Goal: Task Accomplishment & Management: Use online tool/utility

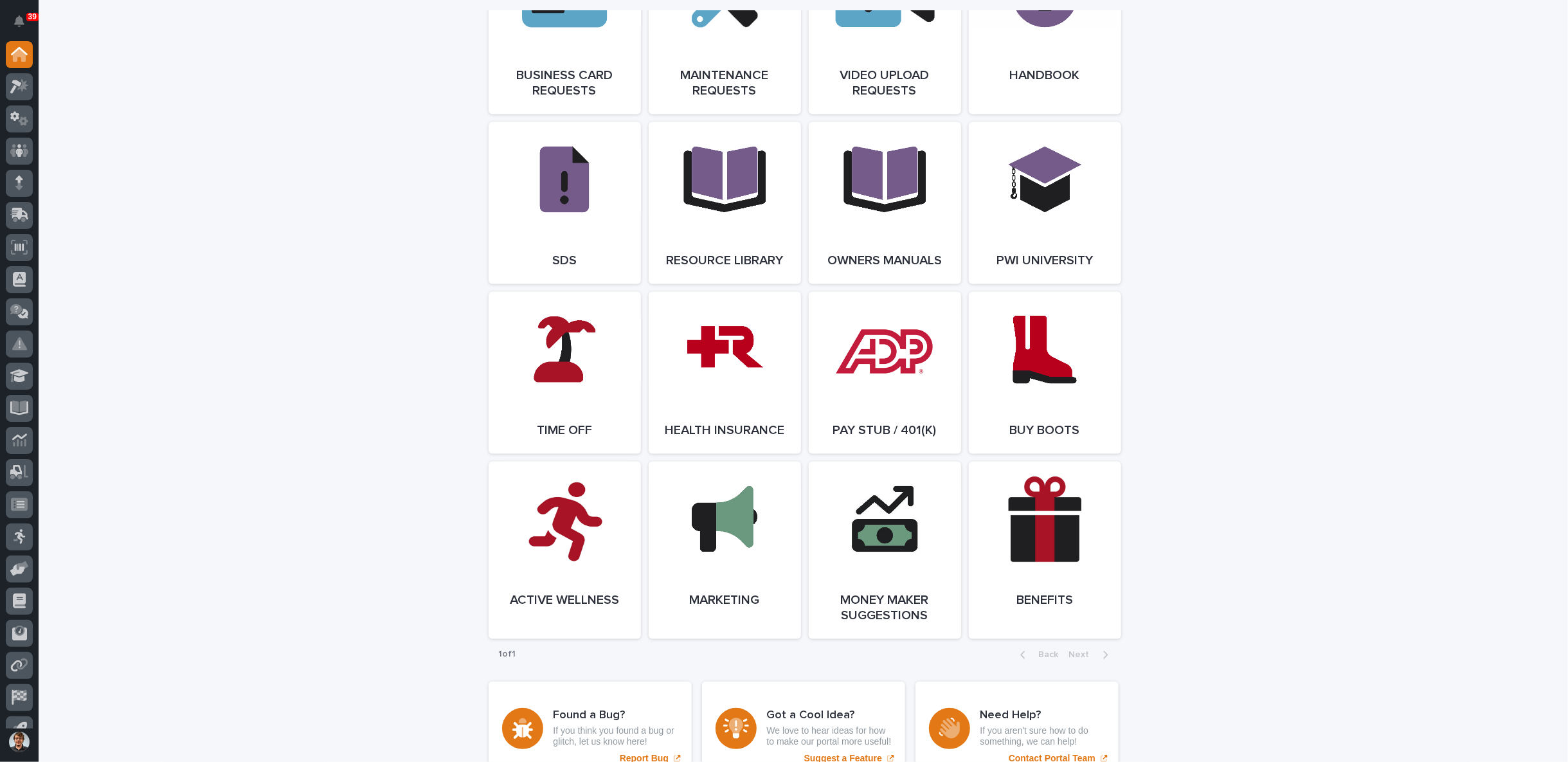
scroll to position [2144, 0]
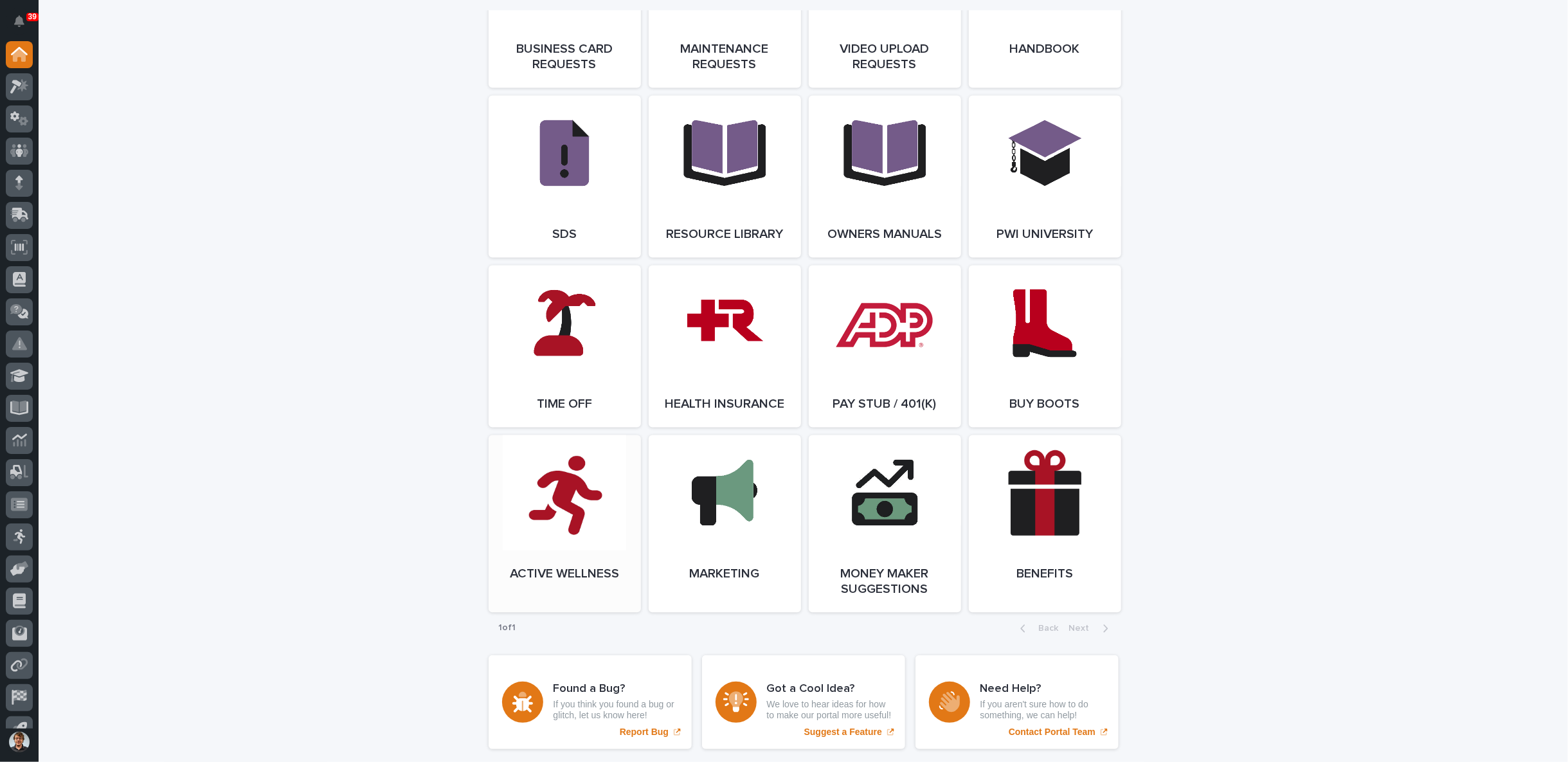
click at [581, 528] on link "Open Link" at bounding box center [565, 524] width 153 height 177
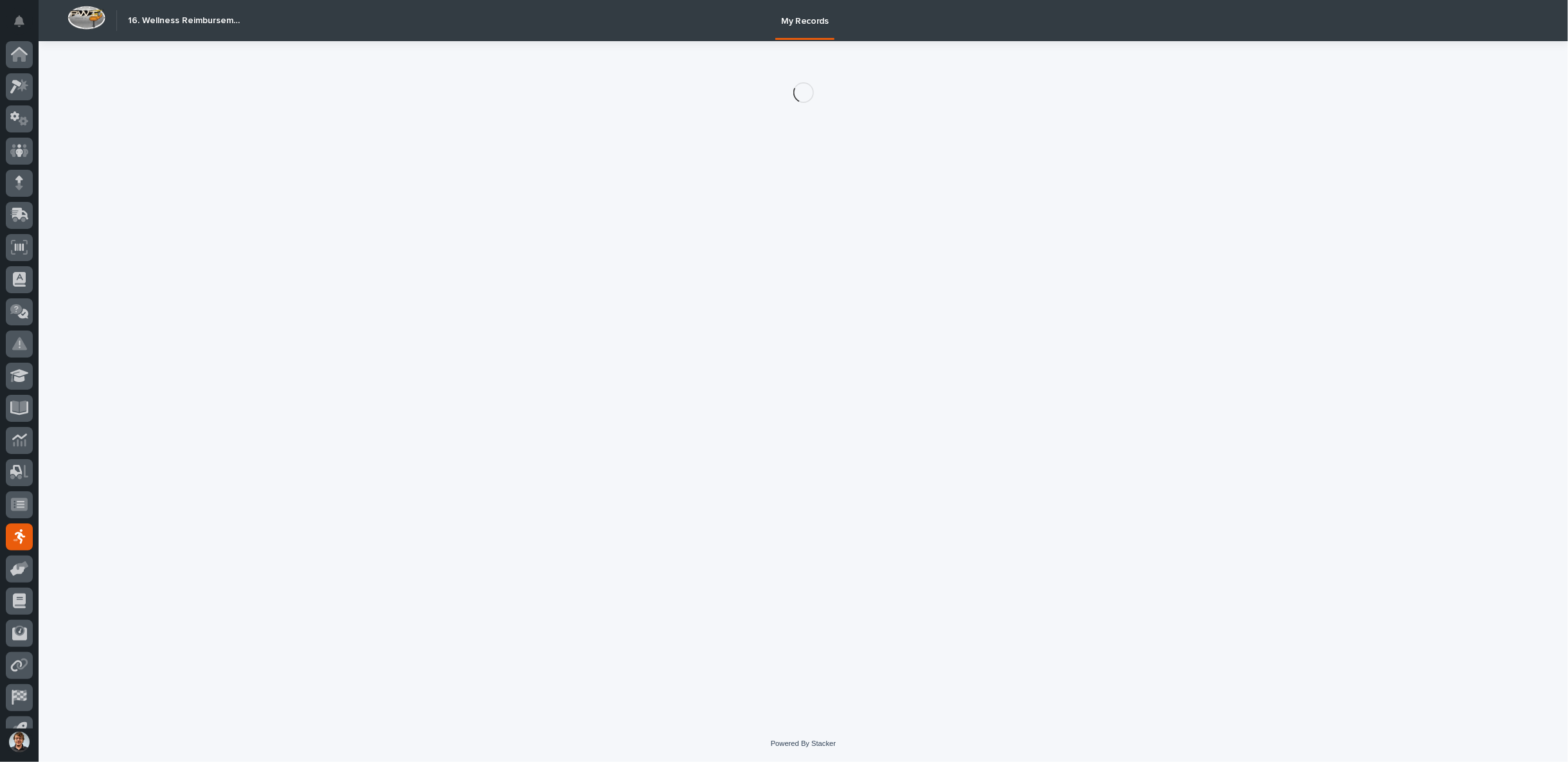
scroll to position [20, 0]
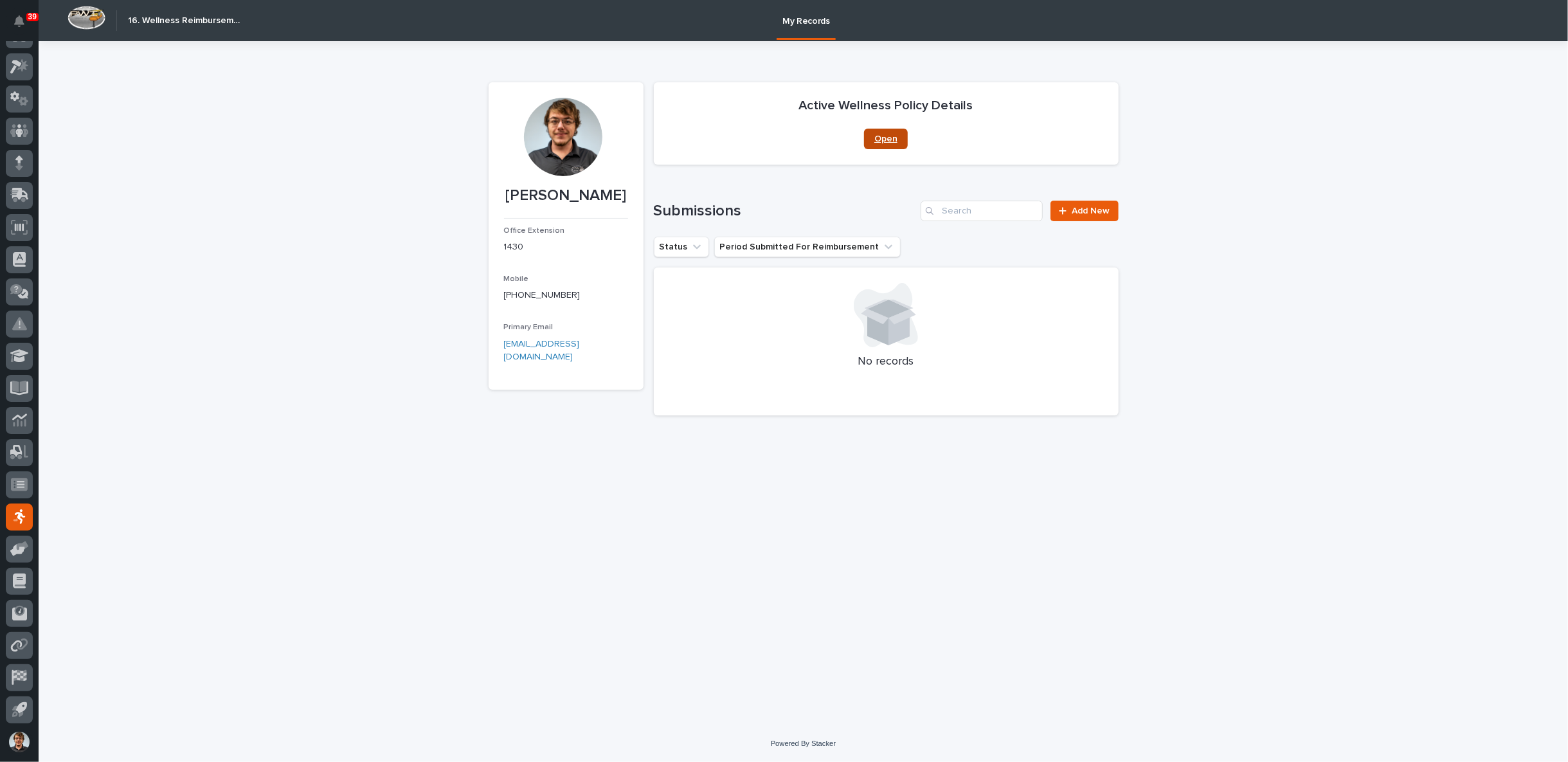
click at [896, 138] on span "Open" at bounding box center [886, 139] width 23 height 9
click at [619, 443] on div "Loading... Saving… Loading... Saving… John McGurn John McGurn Office Extension …" at bounding box center [804, 367] width 643 height 652
click at [887, 144] on link "Open" at bounding box center [886, 139] width 44 height 21
